Goal: Transaction & Acquisition: Register for event/course

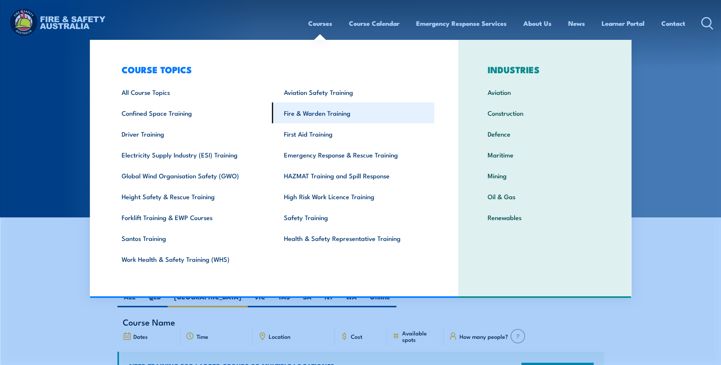
click at [293, 106] on link "Fire & Warden Training" at bounding box center [353, 113] width 162 height 21
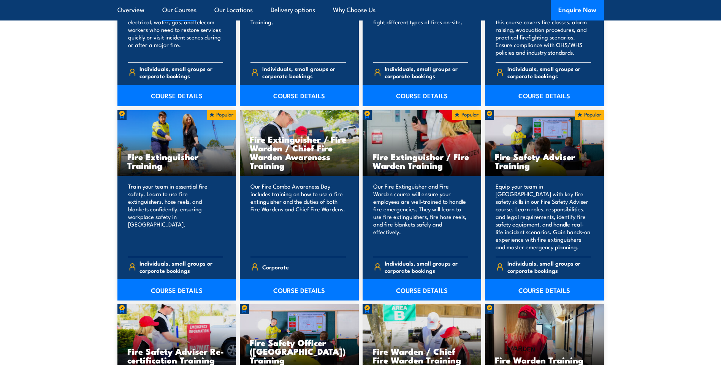
scroll to position [798, 0]
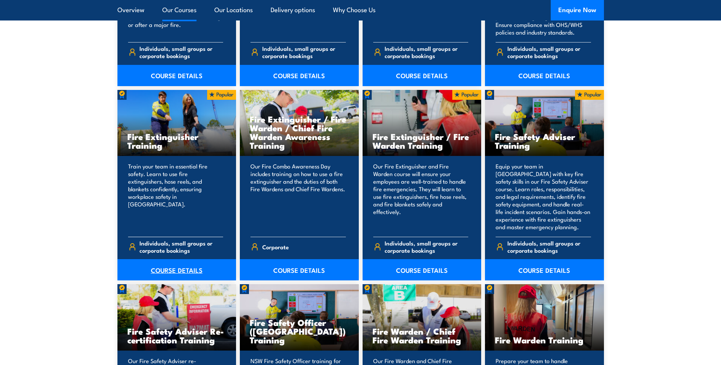
click at [178, 272] on link "COURSE DETAILS" at bounding box center [176, 269] width 119 height 21
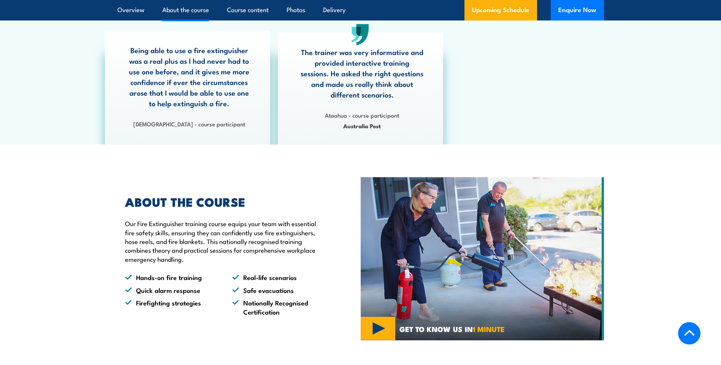
scroll to position [456, 0]
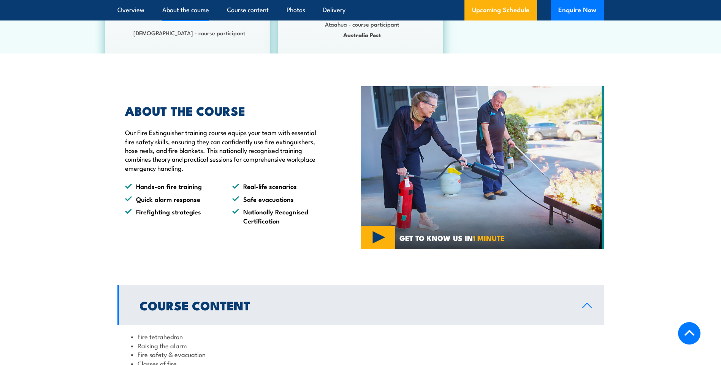
click at [377, 229] on img at bounding box center [481, 167] width 243 height 163
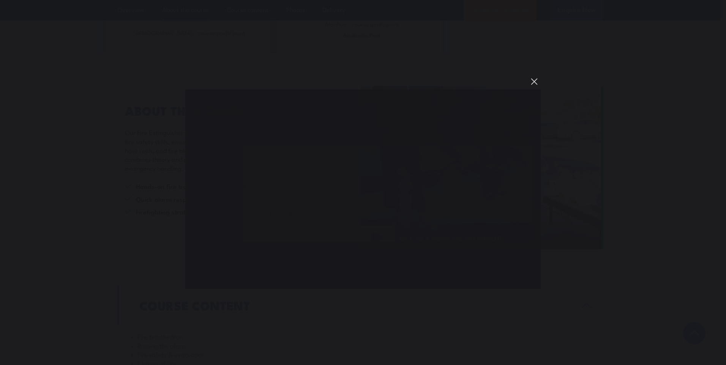
click at [532, 81] on button "You can close this modal content with the ESC key" at bounding box center [534, 81] width 13 height 13
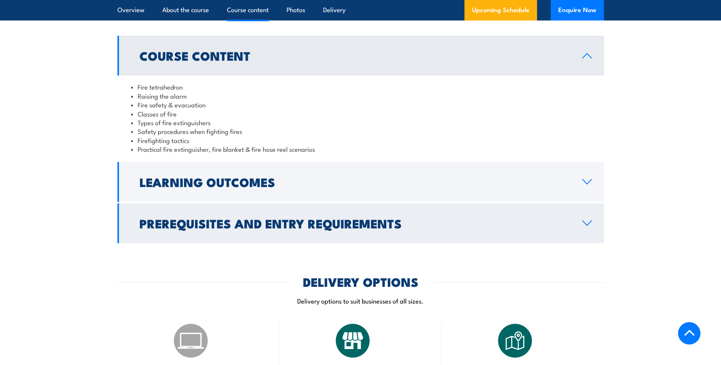
scroll to position [722, 0]
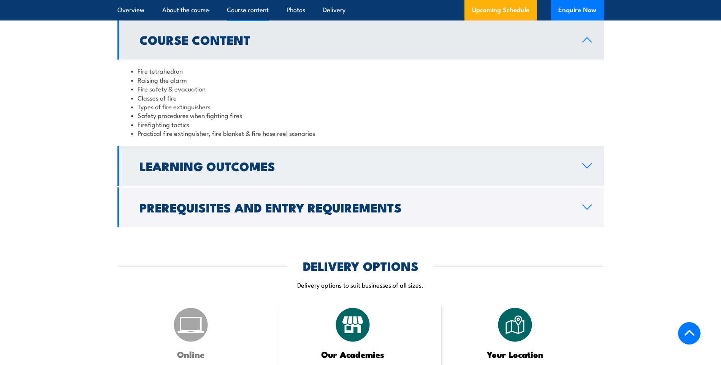
click at [587, 166] on icon at bounding box center [587, 166] width 10 height 6
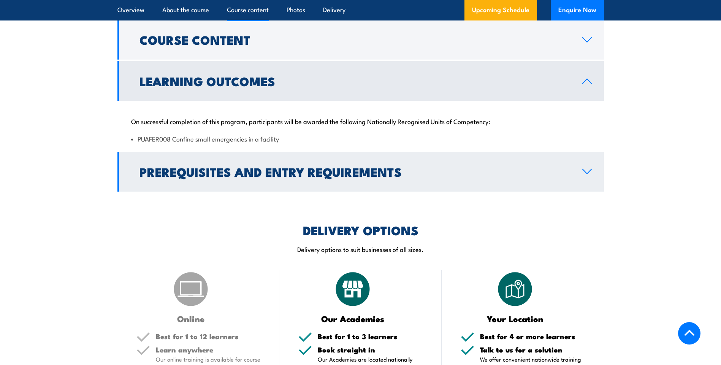
click at [581, 174] on link "Prerequisites and Entry Requirements" at bounding box center [360, 172] width 486 height 40
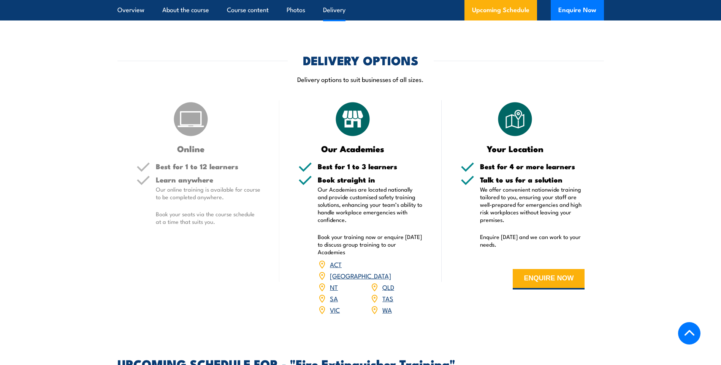
scroll to position [912, 0]
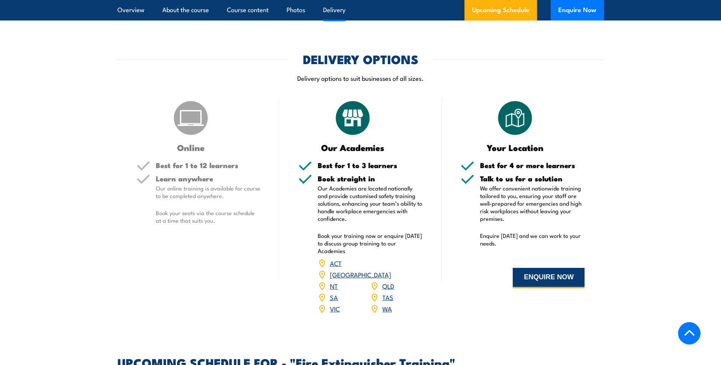
click at [559, 281] on button "ENQUIRE NOW" at bounding box center [548, 278] width 72 height 21
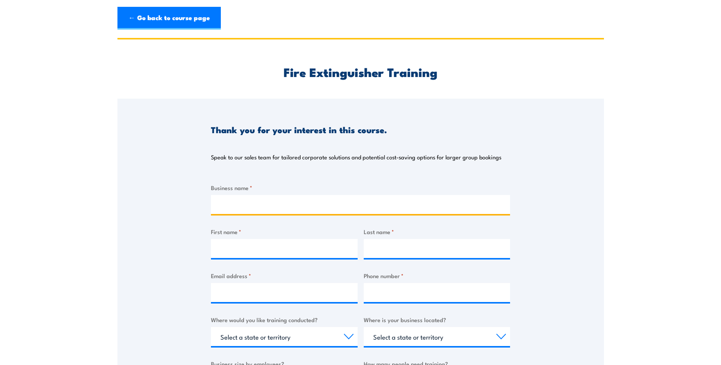
click at [331, 197] on input "Business name *" at bounding box center [360, 204] width 299 height 19
type input "[GEOGRAPHIC_DATA] Home"
type input "[PERSON_NAME]"
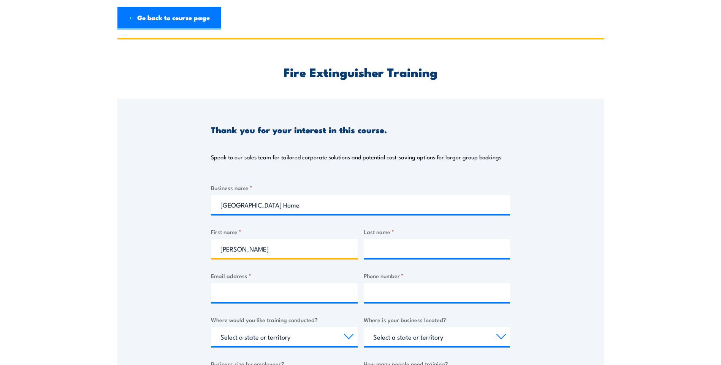
type input "Packer"
type input "[EMAIL_ADDRESS][DOMAIN_NAME]"
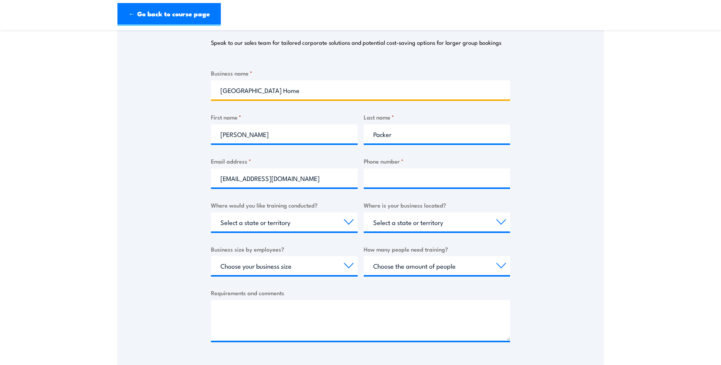
scroll to position [114, 0]
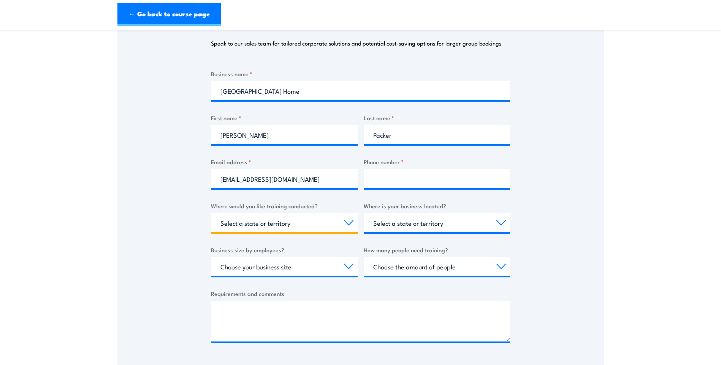
click at [327, 222] on select "Select a state or territory Nationally - multiple locations [GEOGRAPHIC_DATA] […" at bounding box center [284, 222] width 147 height 19
select select "[GEOGRAPHIC_DATA]"
click at [211, 213] on select "Select a state or territory Nationally - multiple locations [GEOGRAPHIC_DATA] […" at bounding box center [284, 222] width 147 height 19
click at [420, 221] on select "Select a state or territory QLD NSW VIC SA ACT WA TAS NT" at bounding box center [437, 222] width 147 height 19
select select "[GEOGRAPHIC_DATA]"
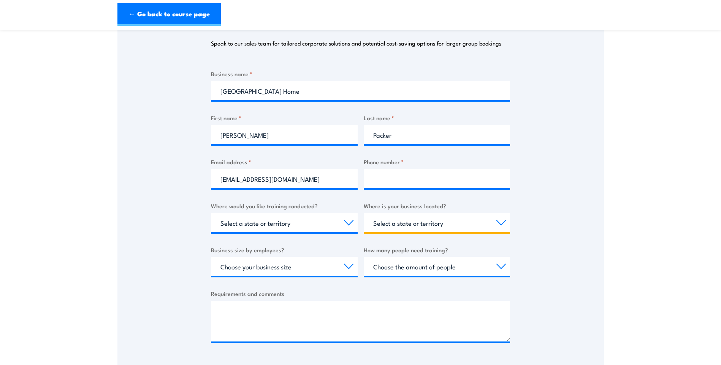
click at [364, 213] on select "Select a state or territory QLD NSW VIC SA ACT WA TAS NT" at bounding box center [437, 222] width 147 height 19
click at [309, 270] on select "Choose your business size 1 to 19 20 to 199 200+" at bounding box center [284, 266] width 147 height 19
select select "20 to 199"
click at [211, 257] on select "Choose your business size 1 to 19 20 to 199 200+" at bounding box center [284, 266] width 147 height 19
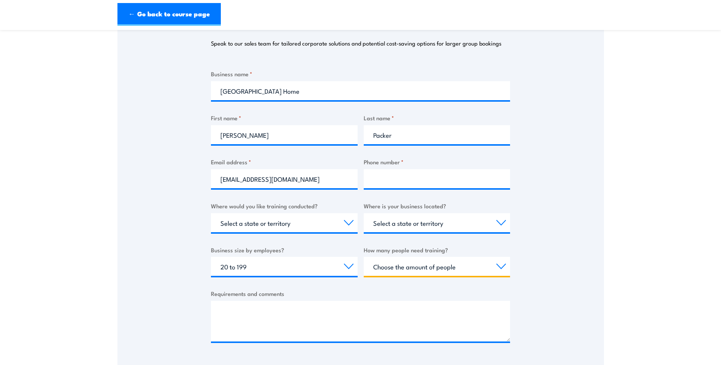
click at [481, 269] on select "Choose the amount of people 1 to 4 5 to 19 20+" at bounding box center [437, 266] width 147 height 19
select select "20+"
click at [364, 257] on select "Choose the amount of people 1 to 4 5 to 19 20+" at bounding box center [437, 266] width 147 height 19
click at [423, 184] on input "Phone number *" at bounding box center [437, 178] width 147 height 19
type input "0437521349"
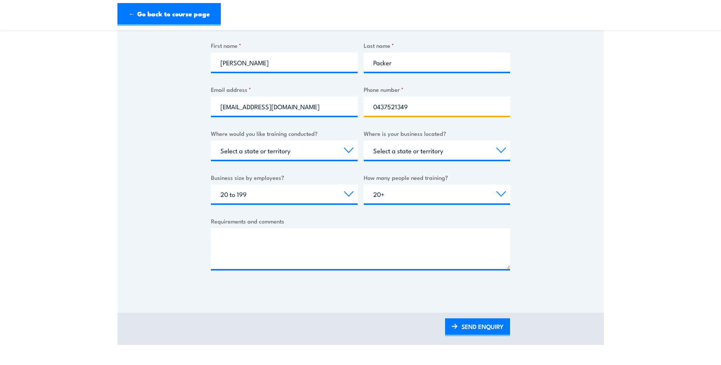
scroll to position [228, 0]
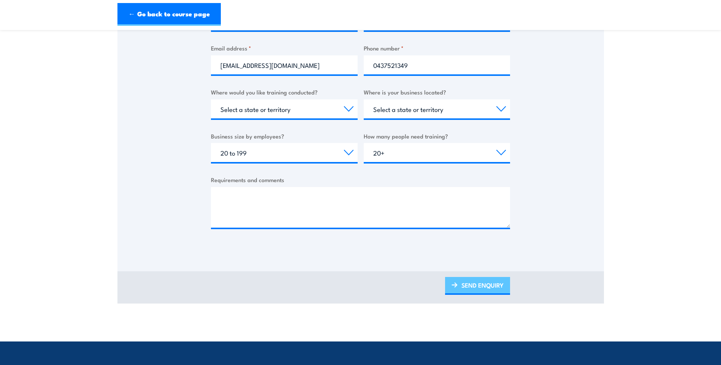
drag, startPoint x: 470, startPoint y: 280, endPoint x: 477, endPoint y: 283, distance: 7.9
click at [470, 280] on link "SEND ENQUIRY" at bounding box center [477, 286] width 65 height 18
click at [481, 288] on link "SEND ENQUIRY" at bounding box center [477, 286] width 65 height 18
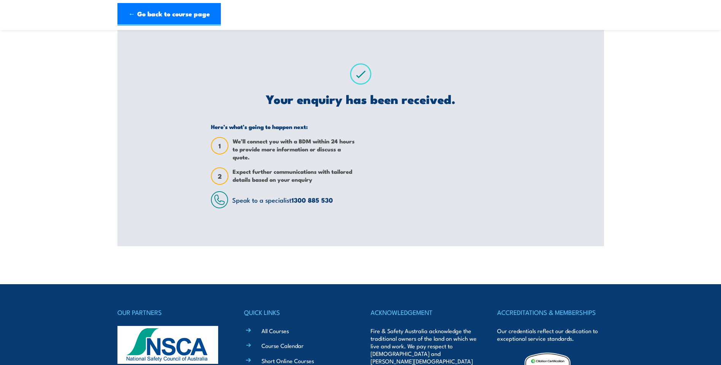
scroll to position [0, 0]
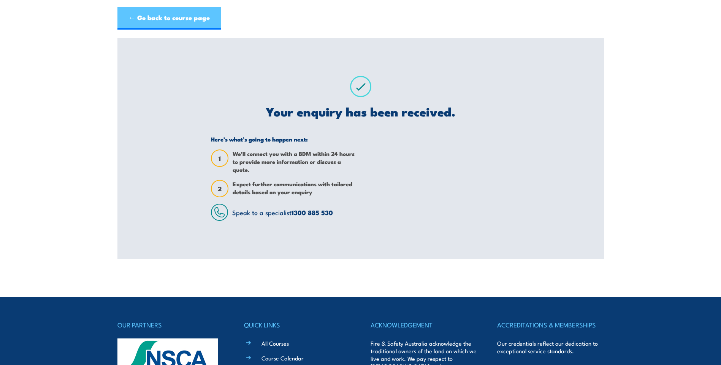
click at [189, 19] on link "← Go back to course page" at bounding box center [168, 18] width 103 height 23
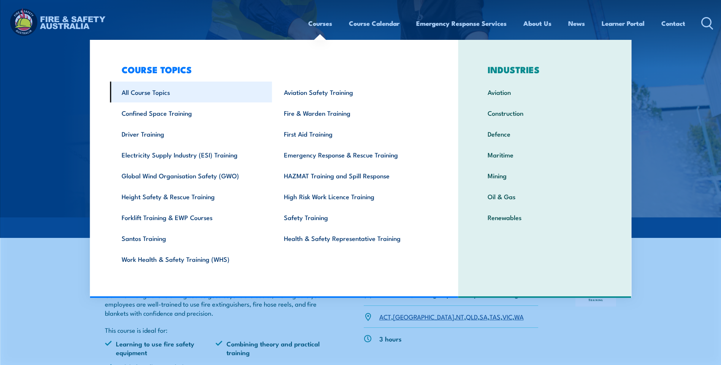
click at [165, 93] on link "All Course Topics" at bounding box center [191, 92] width 162 height 21
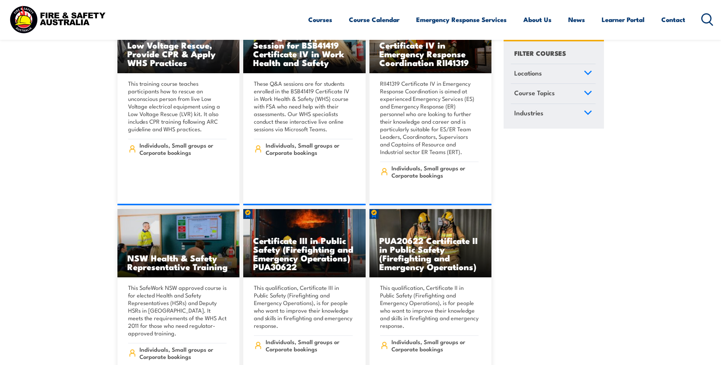
scroll to position [2165, 0]
